Goal: Check status: Check status

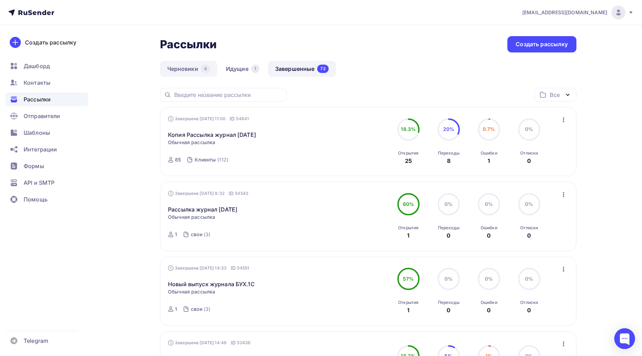
click at [195, 65] on link "Черновики 4" at bounding box center [188, 69] width 57 height 16
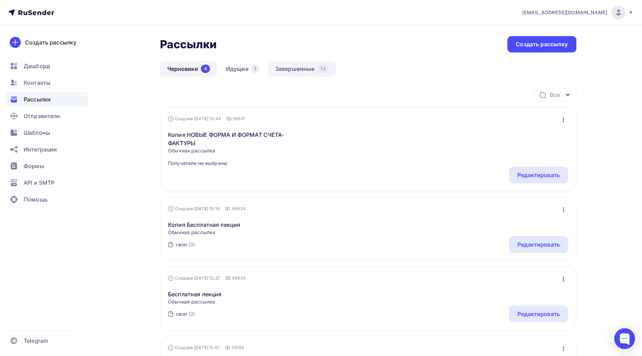
click at [283, 63] on link "Завершенные 72" at bounding box center [302, 69] width 68 height 16
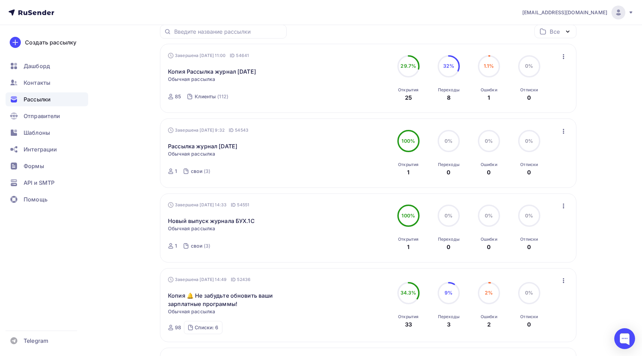
scroll to position [77, 0]
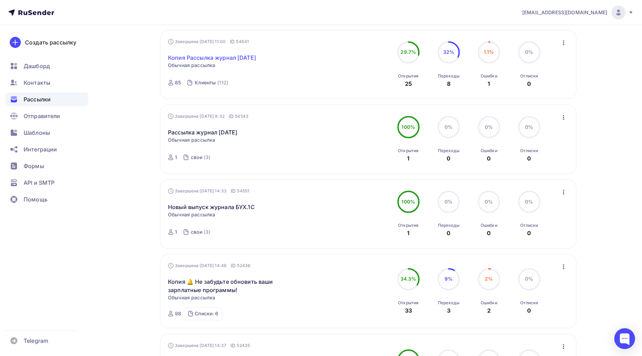
click at [255, 58] on link "Копия Рассылка журнал [DATE]" at bounding box center [212, 57] width 88 height 8
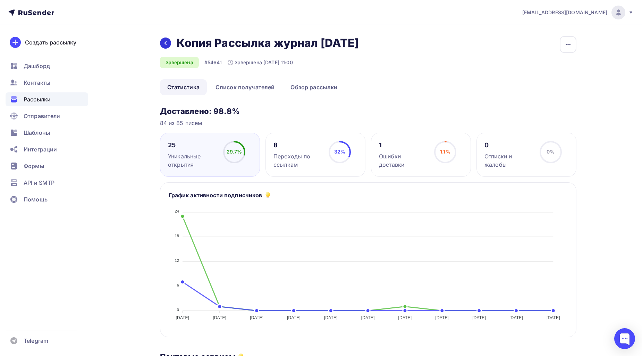
click at [165, 49] on div at bounding box center [165, 42] width 11 height 11
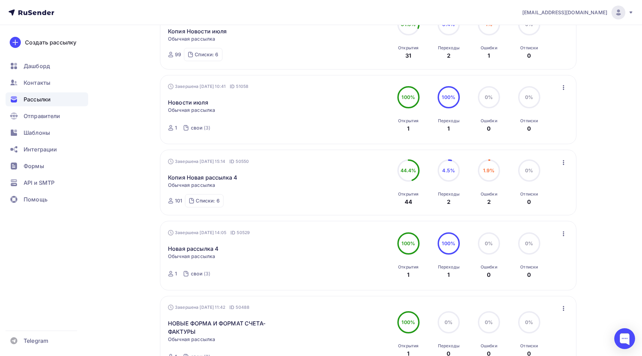
scroll to position [539, 0]
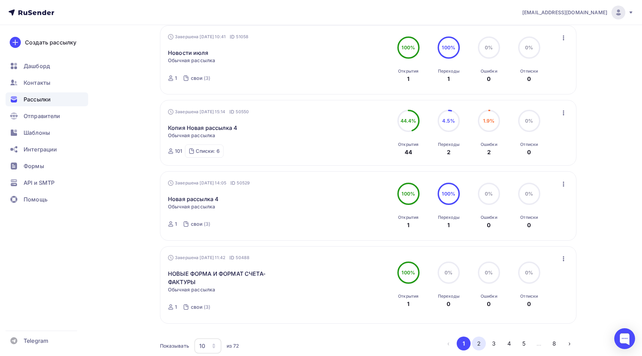
click at [480, 344] on button "2" at bounding box center [479, 343] width 14 height 14
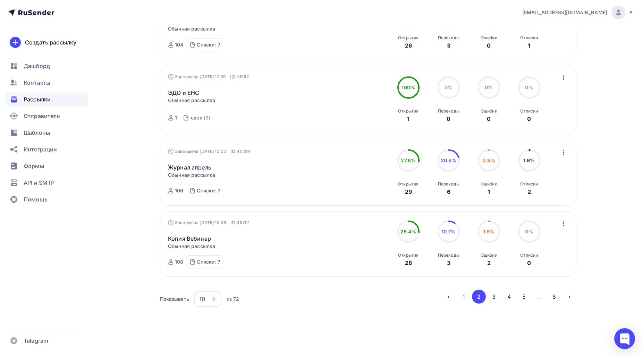
scroll to position [556, 0]
